Goal: Book appointment/travel/reservation

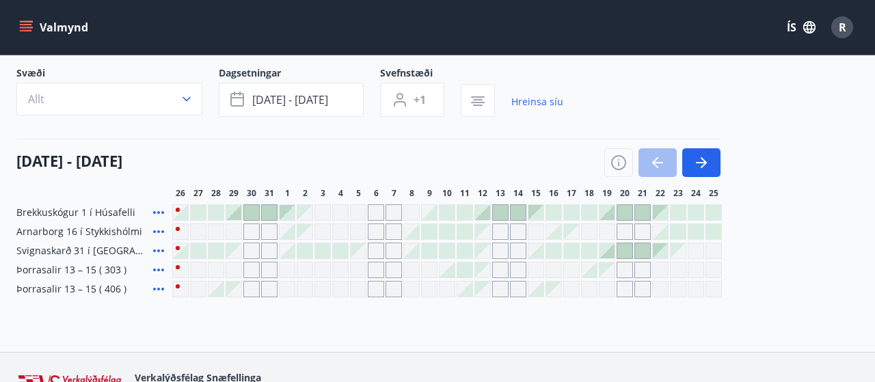
scroll to position [87, 0]
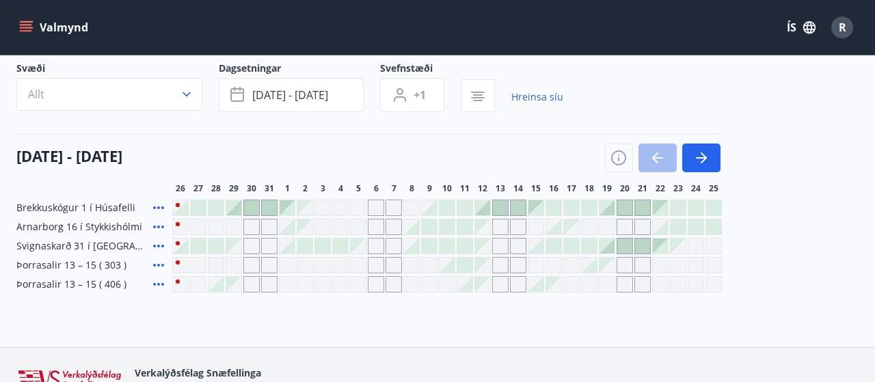
click at [460, 210] on div at bounding box center [464, 207] width 15 height 15
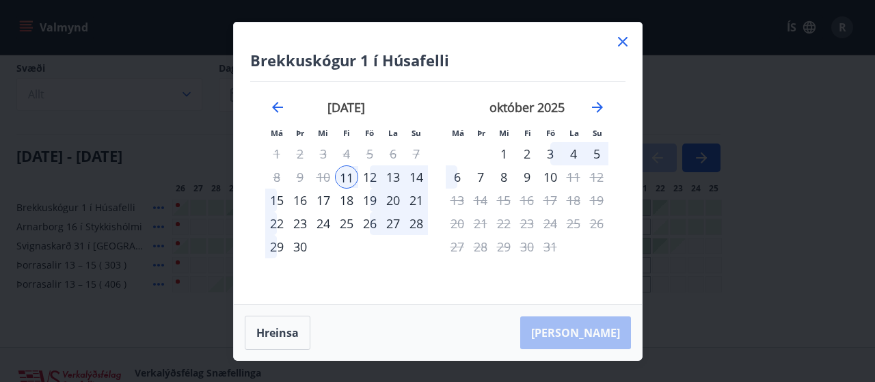
click at [617, 50] on div at bounding box center [622, 43] width 16 height 21
click at [624, 43] on icon at bounding box center [623, 42] width 10 height 10
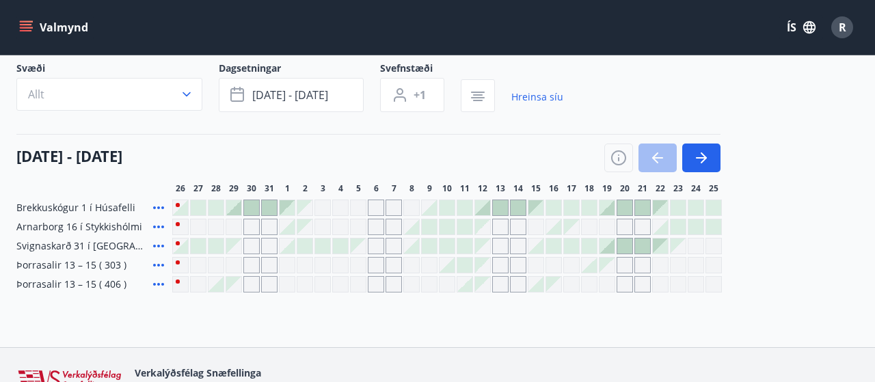
click at [751, 214] on div "Brekkuskógur 1 í Húsafelli Arnarborg 16 í Stykkishólmi Svignaskarð 31 í Borgarf…" at bounding box center [437, 246] width 842 height 93
click at [413, 249] on div at bounding box center [411, 246] width 15 height 15
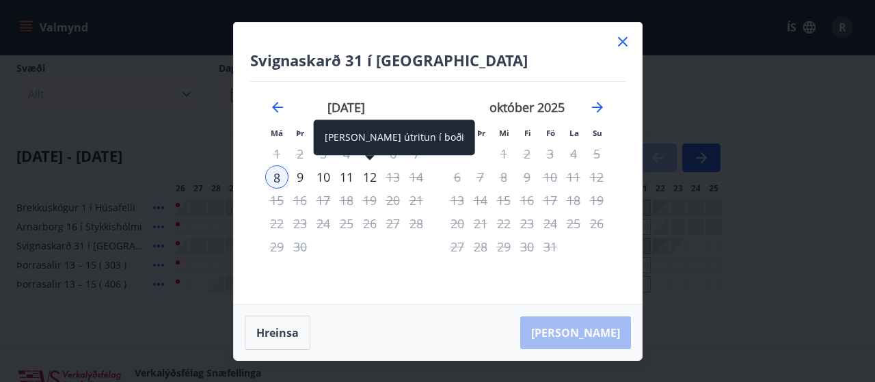
click at [374, 177] on div "12" at bounding box center [369, 176] width 23 height 23
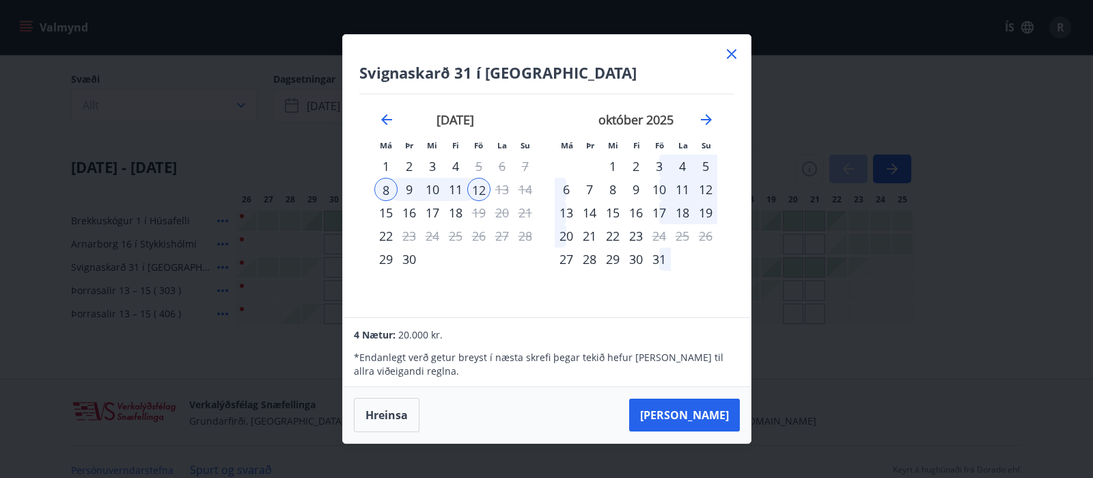
scroll to position [0, 0]
click at [703, 381] on button "[PERSON_NAME]" at bounding box center [684, 414] width 111 height 33
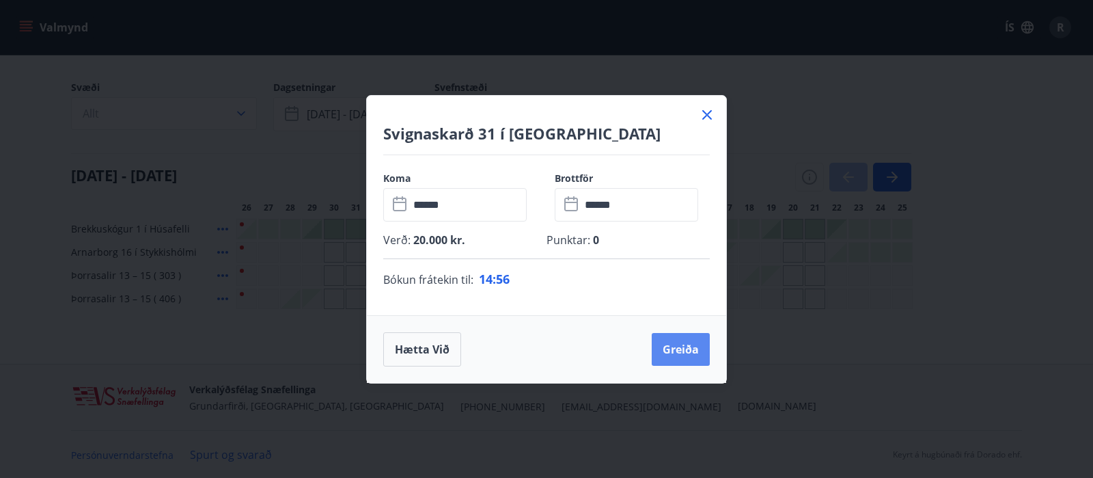
click at [679, 349] on button "Greiða" at bounding box center [681, 349] width 58 height 33
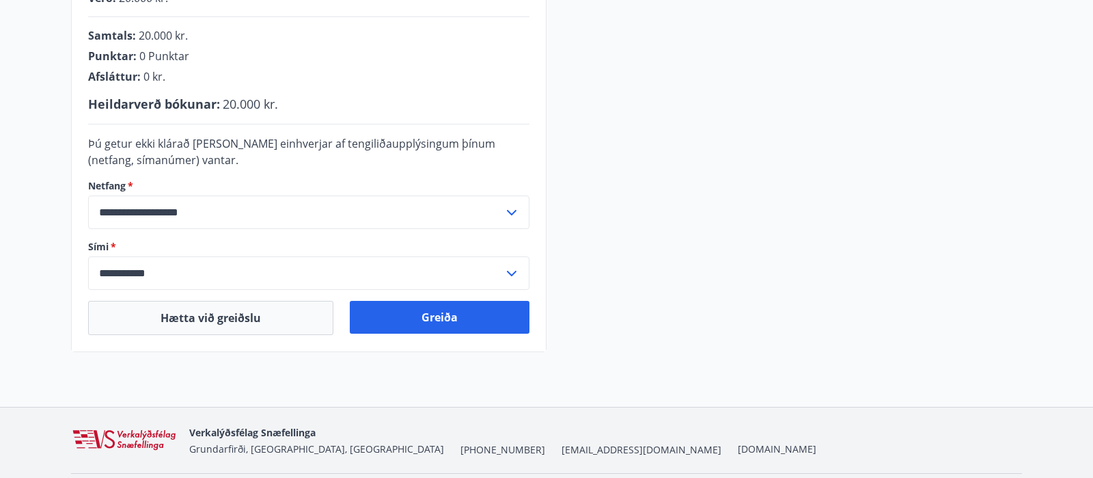
scroll to position [383, 0]
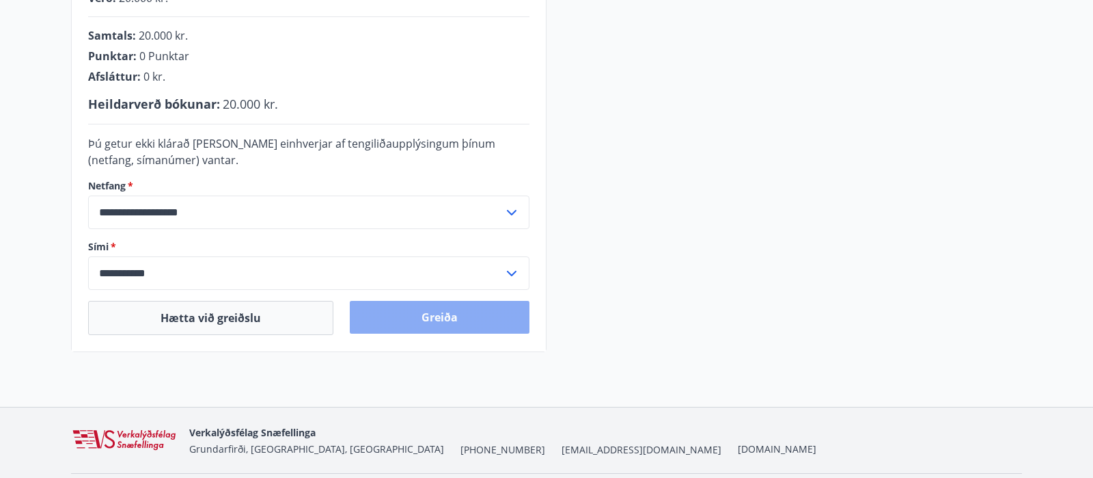
click at [452, 325] on button "Greiða" at bounding box center [440, 317] width 180 height 33
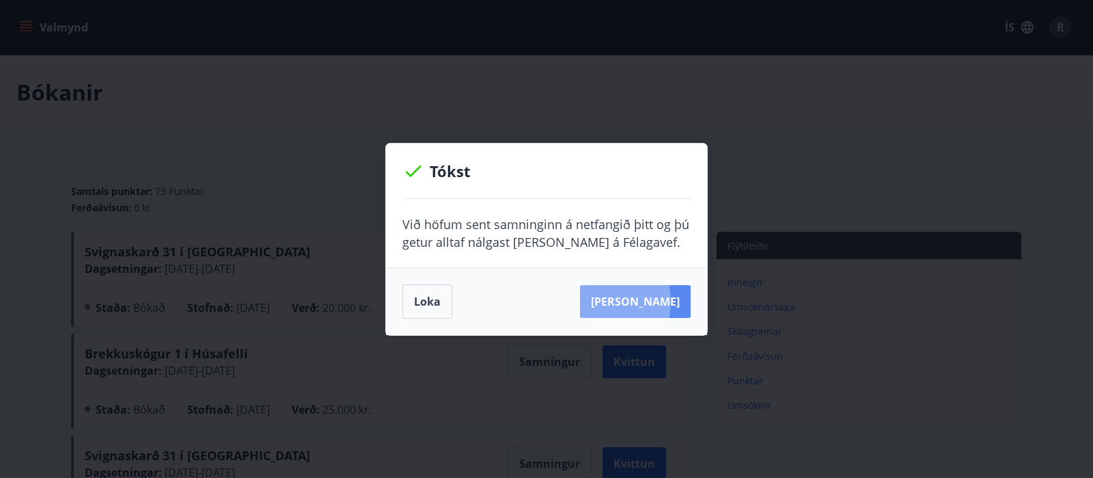
click at [620, 301] on button "[PERSON_NAME]" at bounding box center [635, 301] width 111 height 33
click at [438, 313] on button "Loka" at bounding box center [428, 301] width 50 height 34
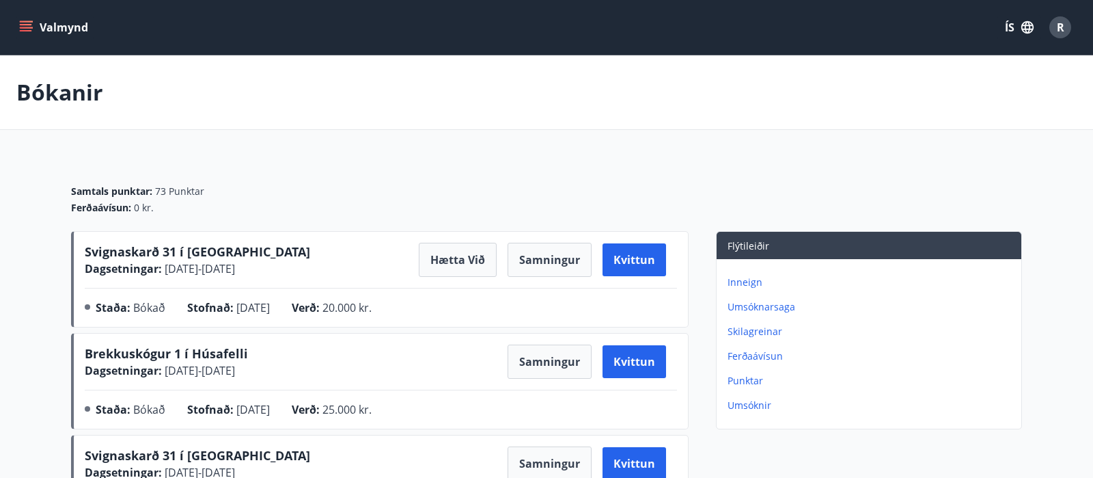
click at [26, 22] on icon "menu" at bounding box center [27, 21] width 15 height 1
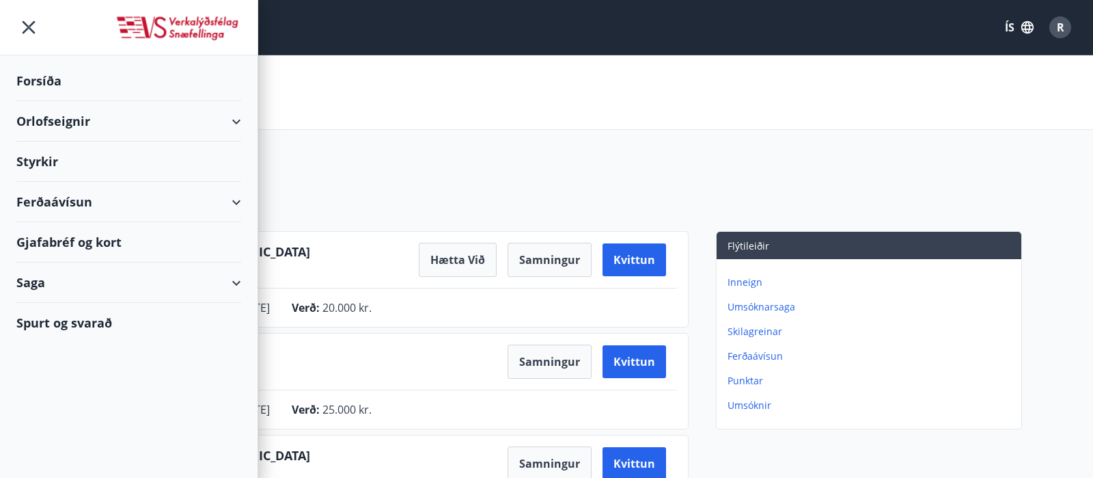
click at [74, 117] on div "Orlofseignir" at bounding box center [128, 121] width 225 height 40
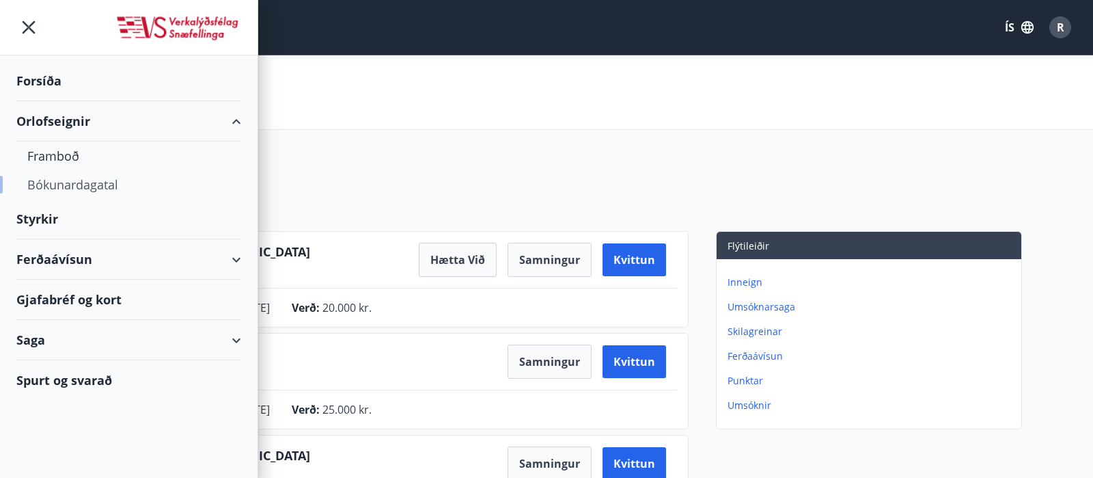
click at [65, 182] on div "Bókunardagatal" at bounding box center [128, 184] width 203 height 29
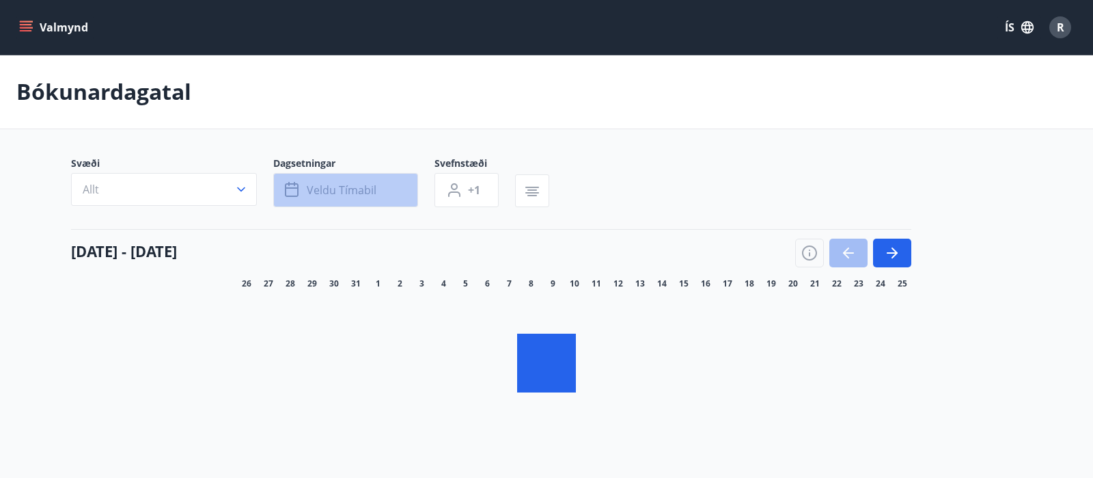
click at [354, 197] on span "Veldu tímabil" at bounding box center [342, 189] width 70 height 15
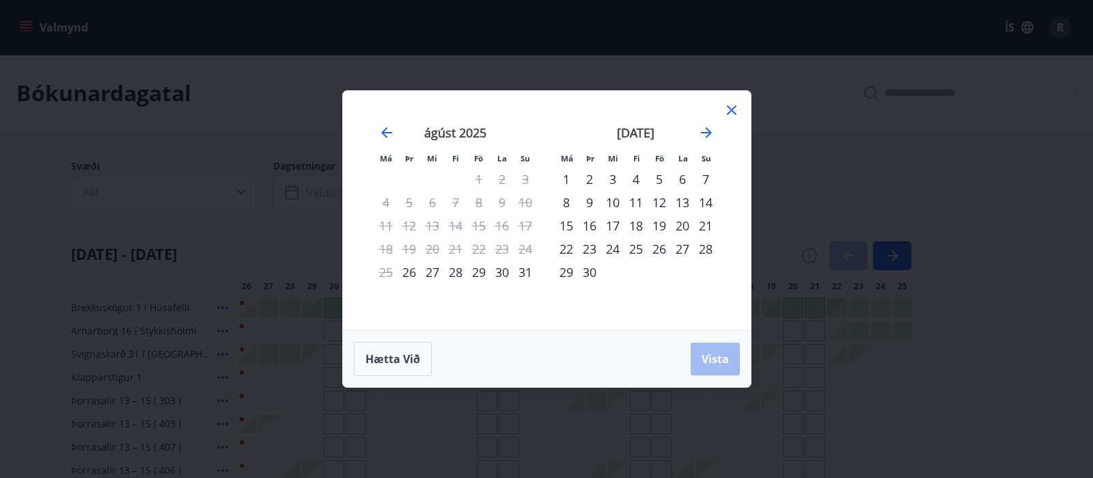
click at [660, 252] on div "26" at bounding box center [659, 248] width 23 height 23
click at [716, 362] on span "Vista" at bounding box center [715, 358] width 27 height 15
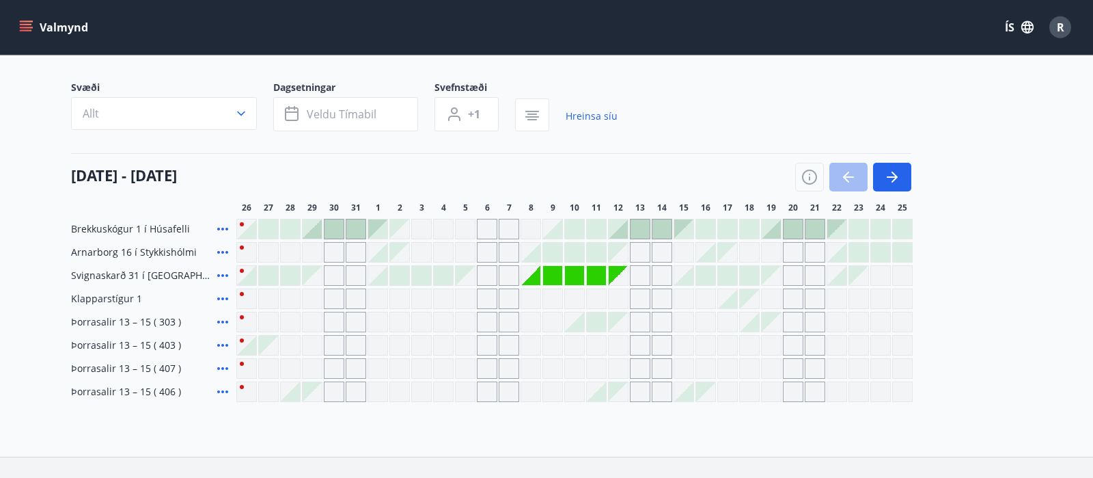
scroll to position [79, 0]
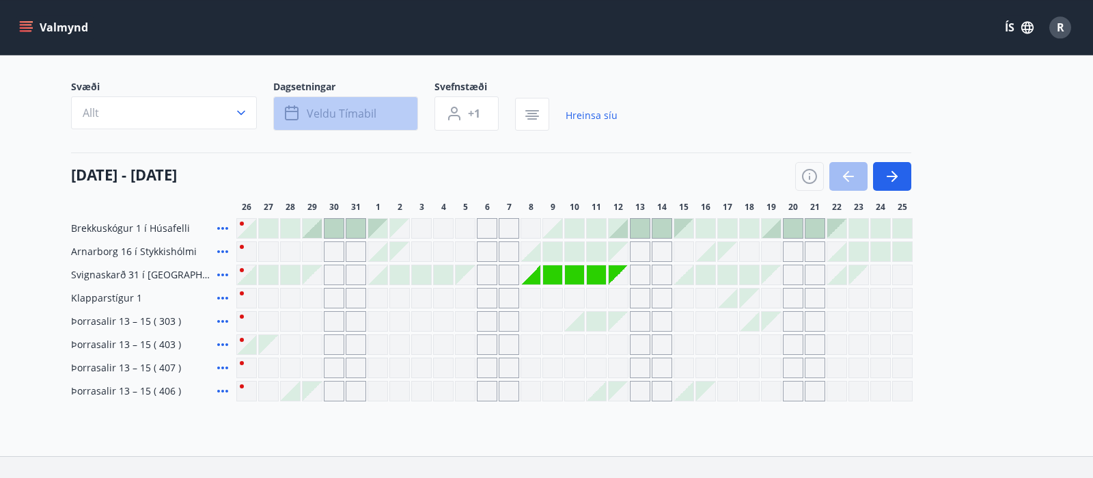
click at [364, 110] on span "Veldu tímabil" at bounding box center [342, 113] width 70 height 15
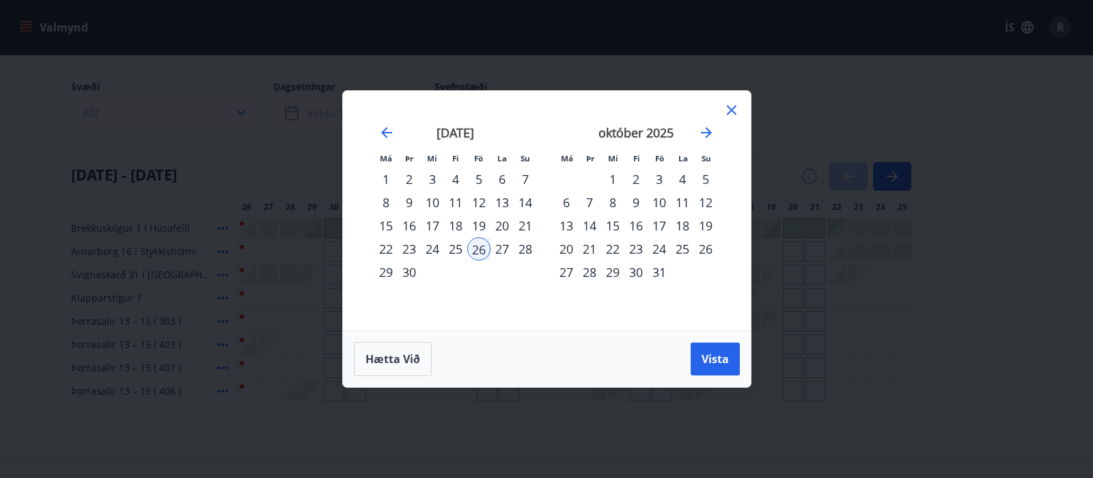
click at [474, 250] on div "26" at bounding box center [478, 248] width 23 height 23
click at [716, 358] on span "Vista" at bounding box center [715, 358] width 27 height 15
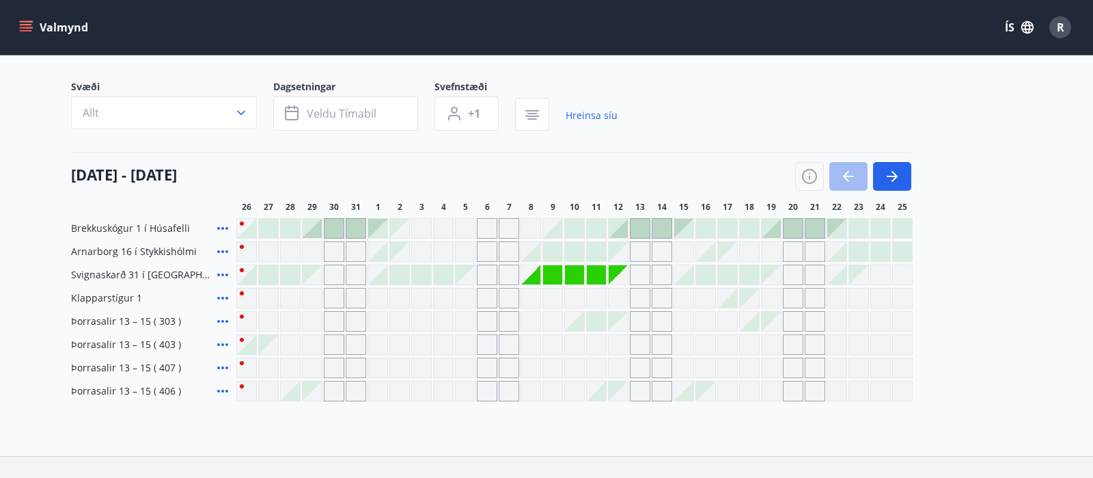
click at [249, 341] on div at bounding box center [246, 344] width 19 height 19
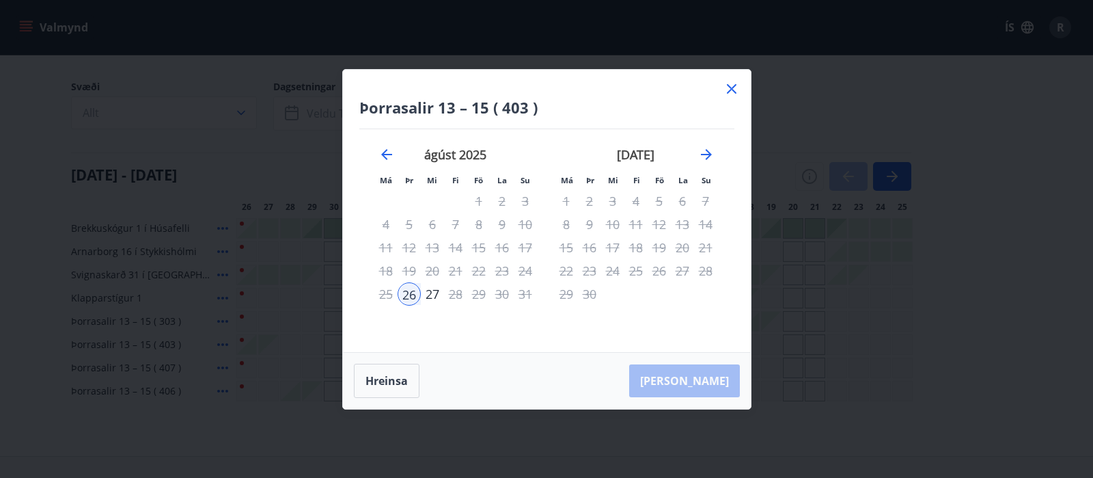
click at [737, 88] on icon at bounding box center [732, 89] width 16 height 16
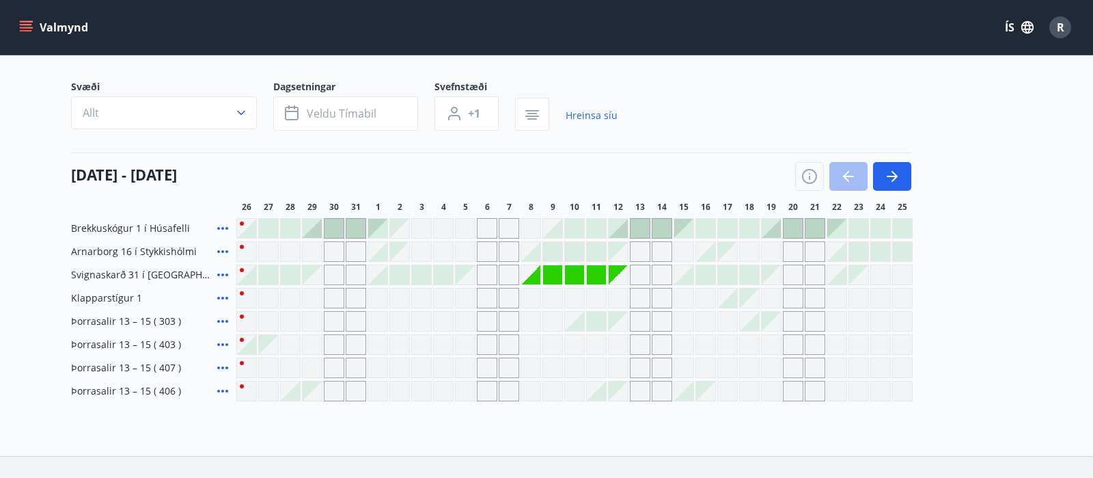
click at [571, 315] on div at bounding box center [574, 321] width 19 height 19
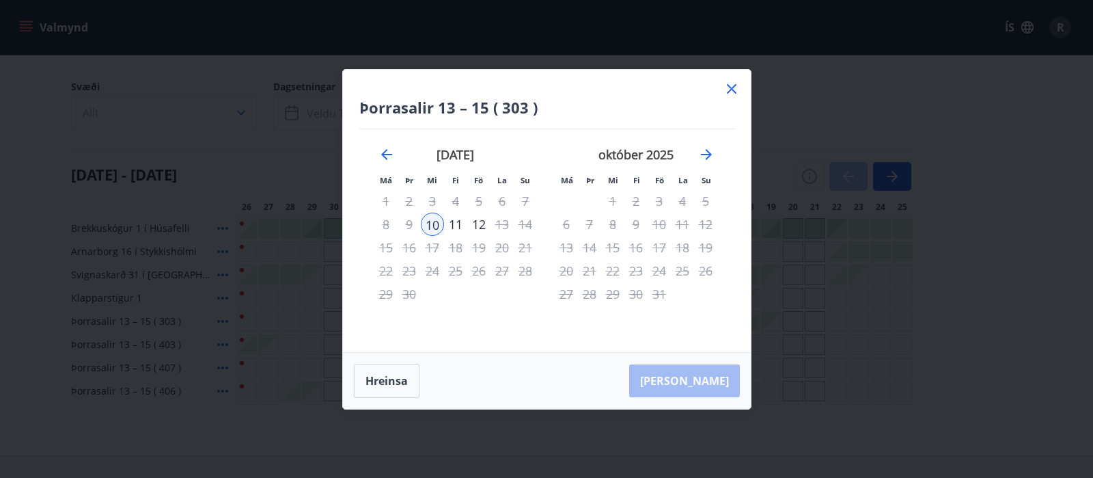
click at [733, 85] on icon at bounding box center [732, 89] width 16 height 16
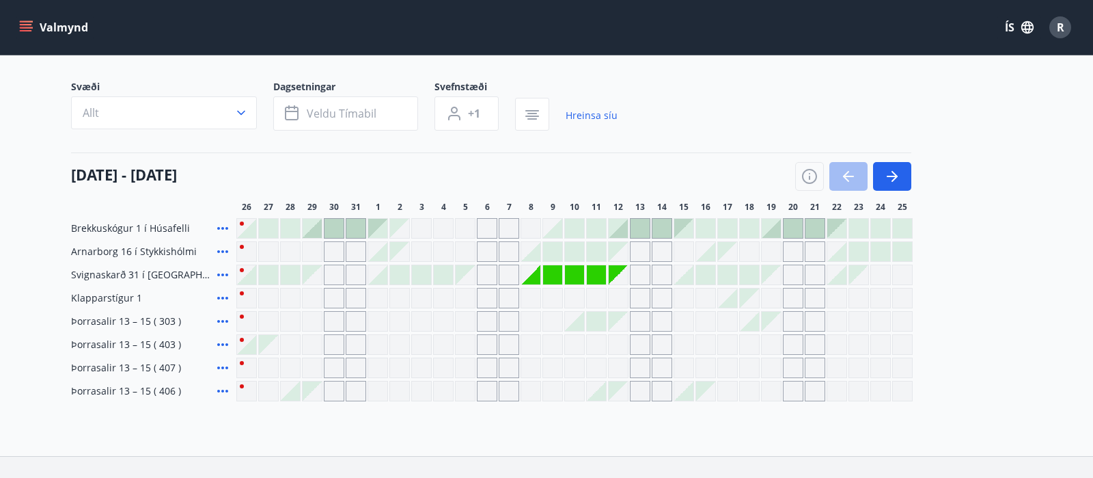
click at [745, 297] on div "Gráir dagar eru ekki bókanlegir" at bounding box center [749, 297] width 19 height 19
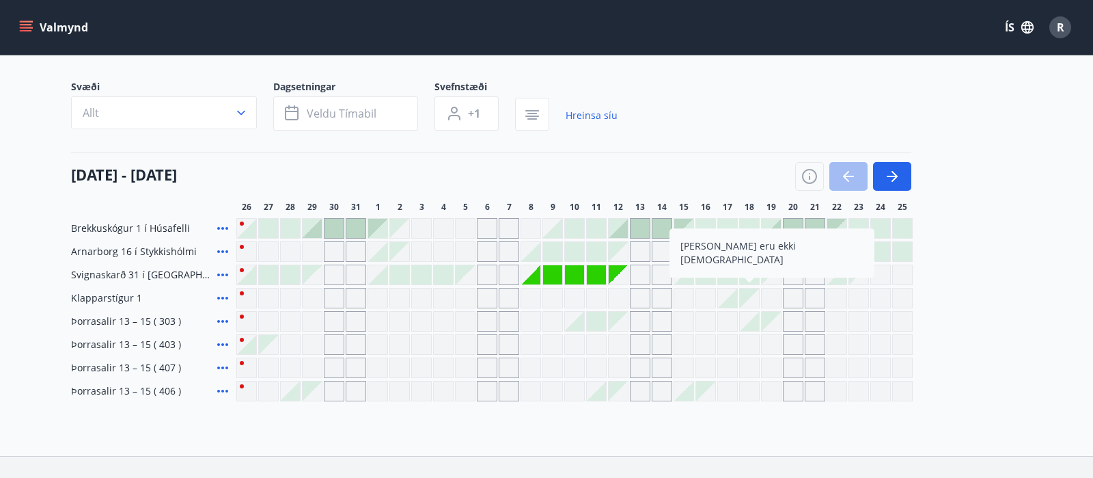
click at [702, 297] on div "Gráir dagar eru ekki bókanlegir" at bounding box center [706, 298] width 21 height 21
click at [728, 303] on div at bounding box center [727, 297] width 19 height 19
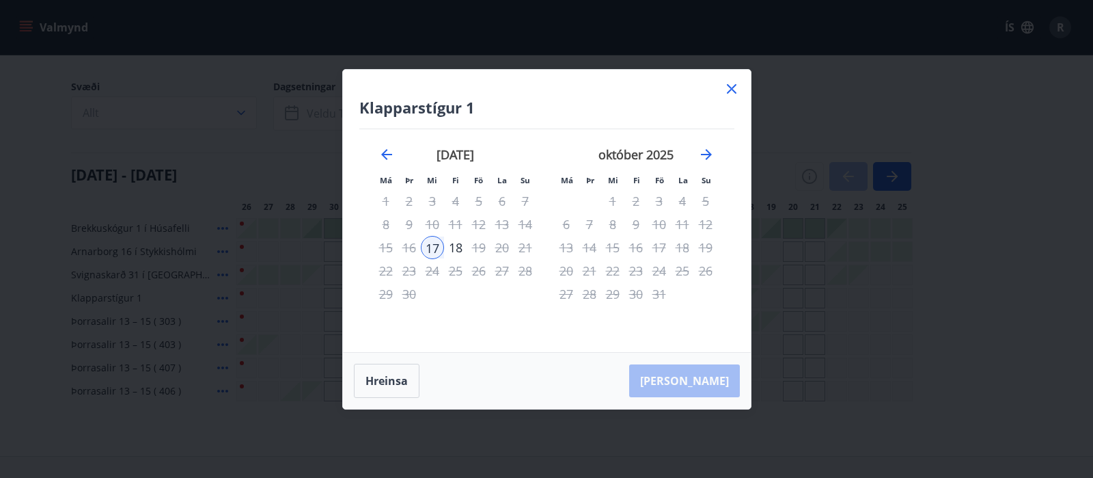
click at [735, 91] on icon at bounding box center [732, 89] width 16 height 16
